Goal: Task Accomplishment & Management: Complete application form

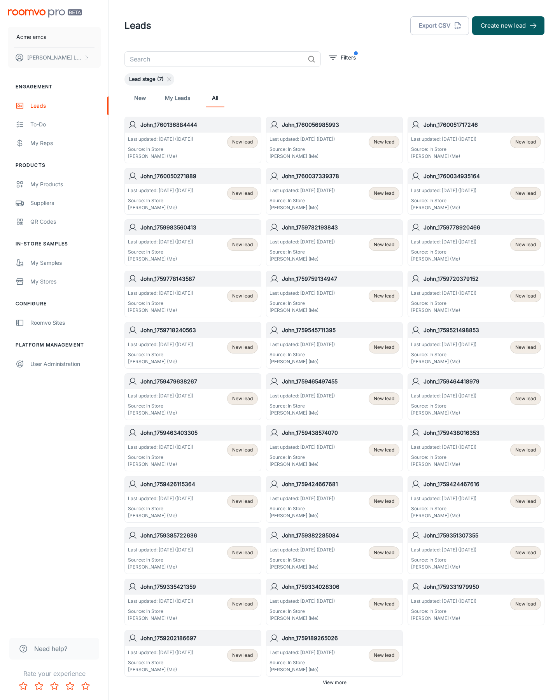
click at [509, 26] on button "Create new lead" at bounding box center [508, 25] width 72 height 19
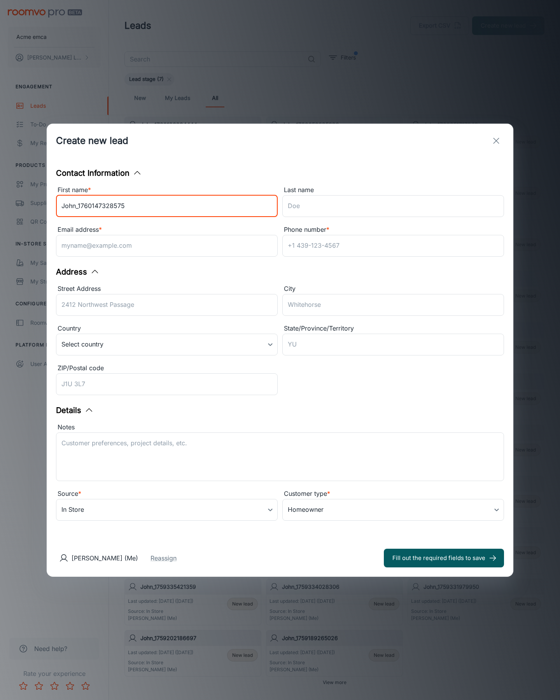
type input "John_1760147328575"
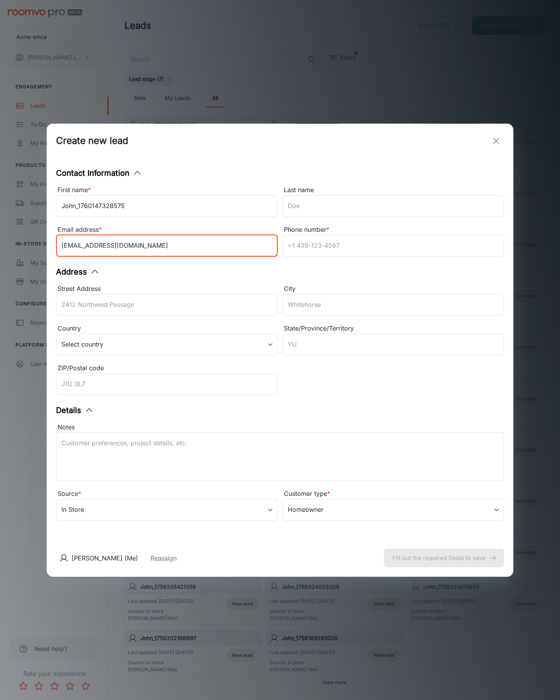
type input "[EMAIL_ADDRESS][DOMAIN_NAME]"
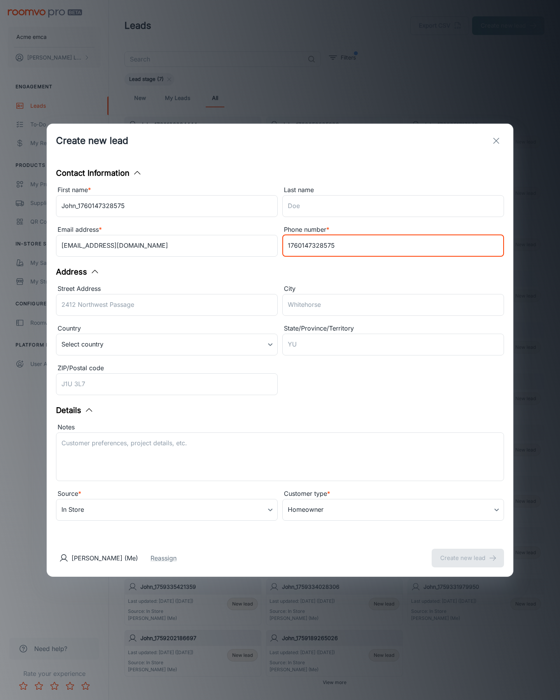
type input "1760147328575"
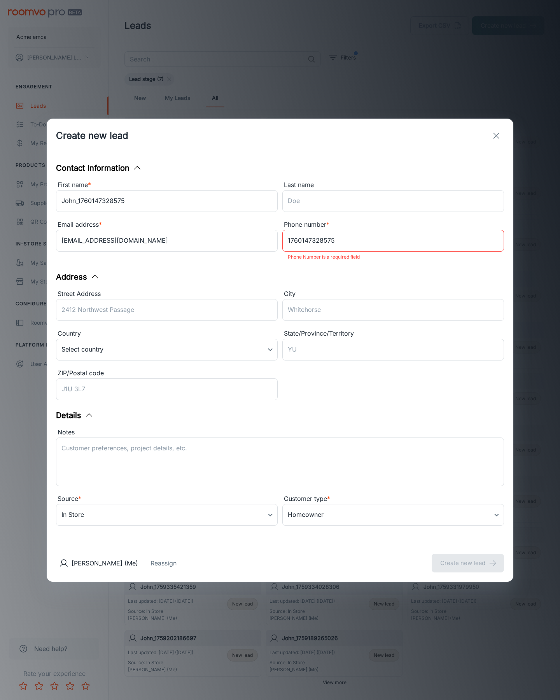
click at [468, 558] on button "Create new lead" at bounding box center [468, 563] width 72 height 19
